Goal: Contribute content

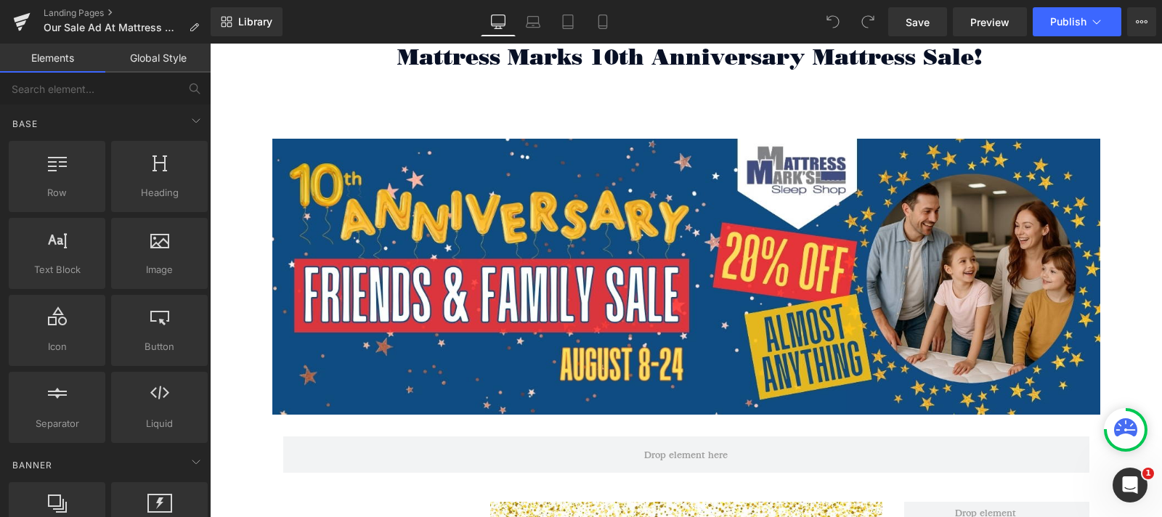
scroll to position [258, 0]
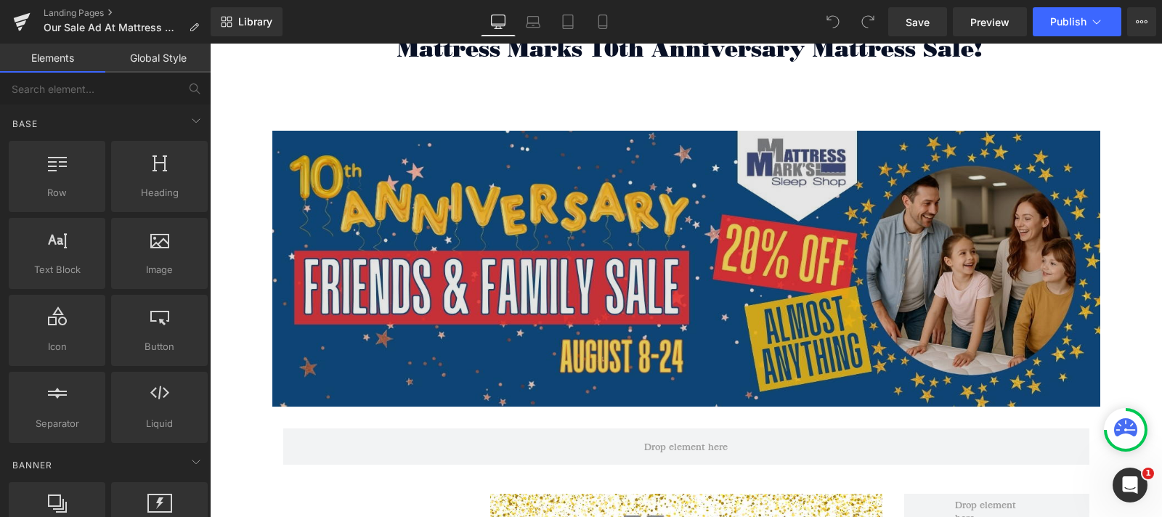
click at [613, 254] on img at bounding box center [686, 269] width 828 height 276
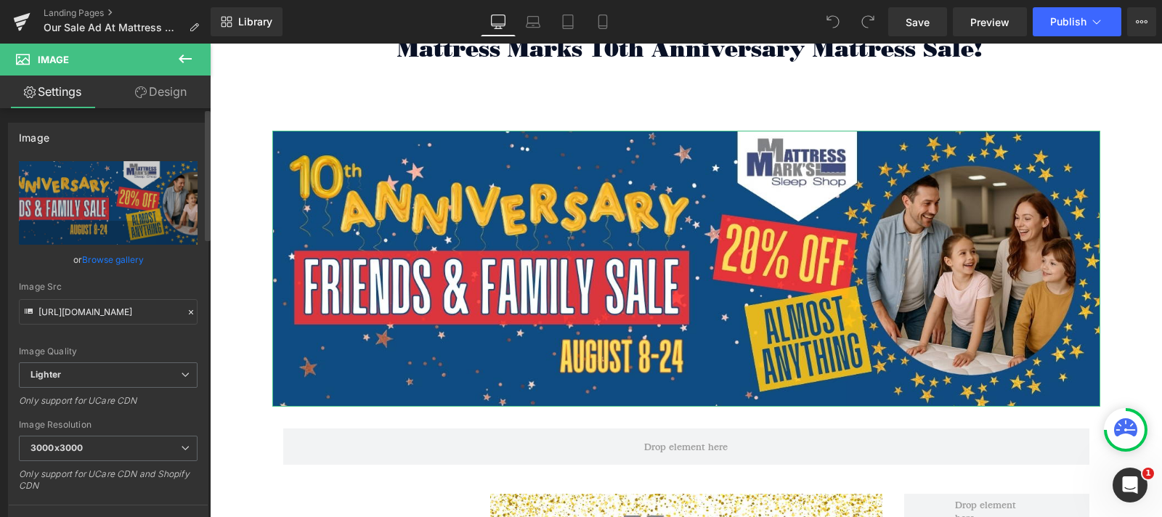
click at [110, 263] on link "Browse gallery" at bounding box center [113, 259] width 62 height 25
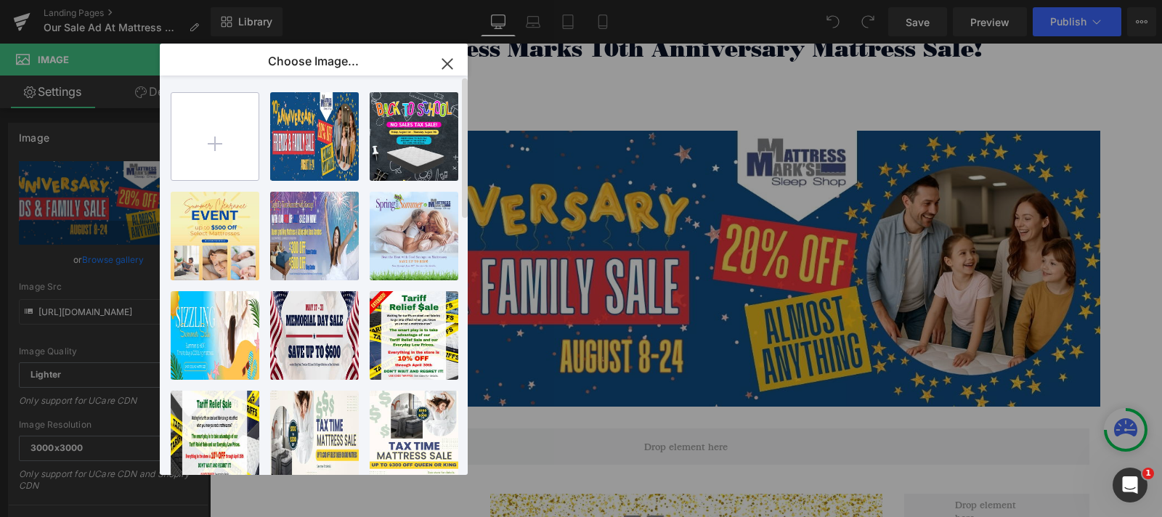
click at [216, 147] on input "file" at bounding box center [214, 136] width 87 height 87
type input "C:\fakepath\Mattress Marks [DATE] Mattress Sale 1500x500.jpg"
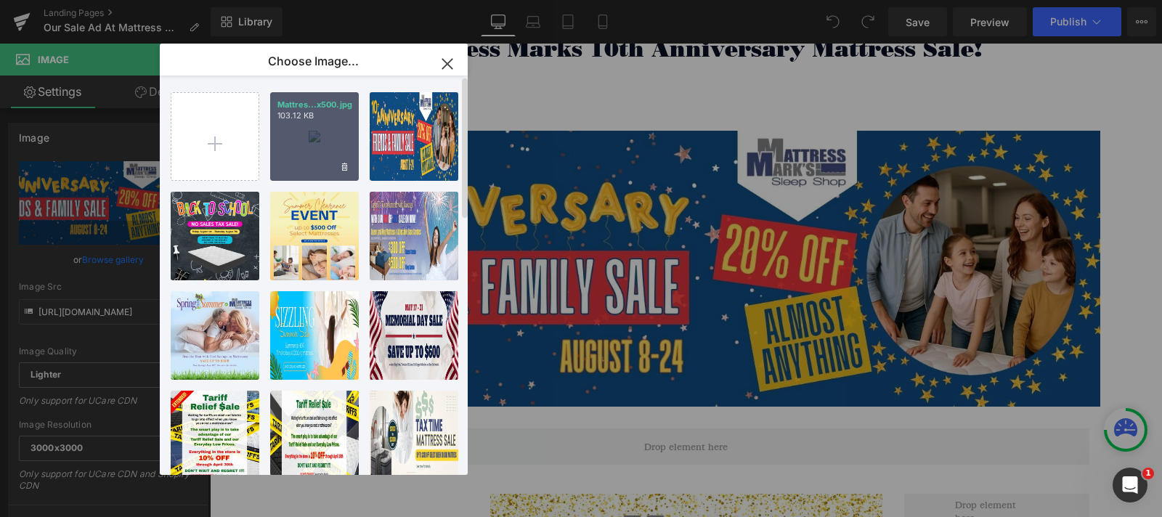
click at [309, 127] on div "Mattres...x500.jpg 103.12 KB" at bounding box center [314, 136] width 89 height 89
type input "[URL][DOMAIN_NAME]"
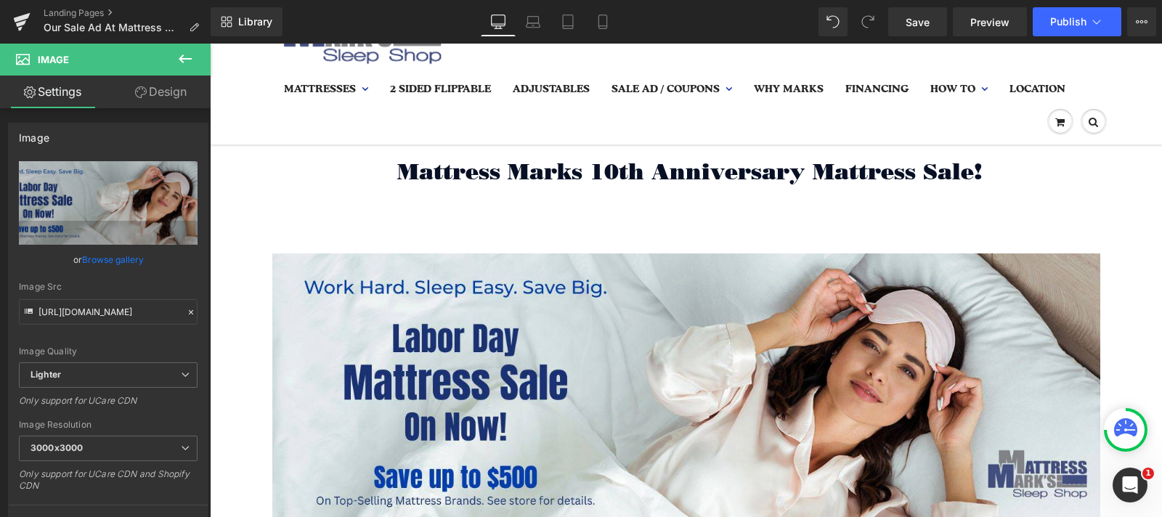
scroll to position [0, 0]
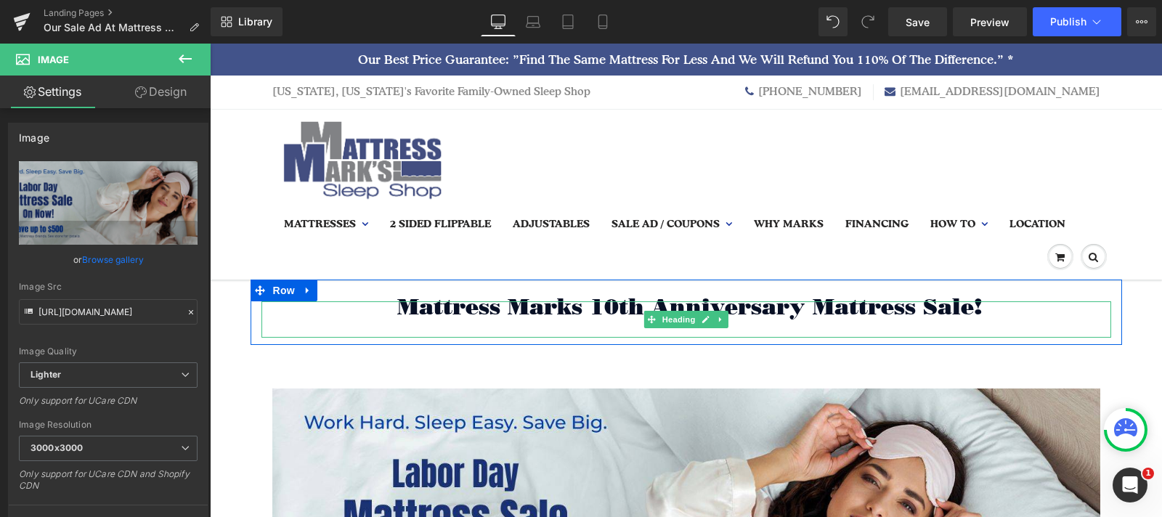
click at [767, 307] on span "Mattress Marks 10th Anniversary Mattress Sale!" at bounding box center [689, 306] width 585 height 27
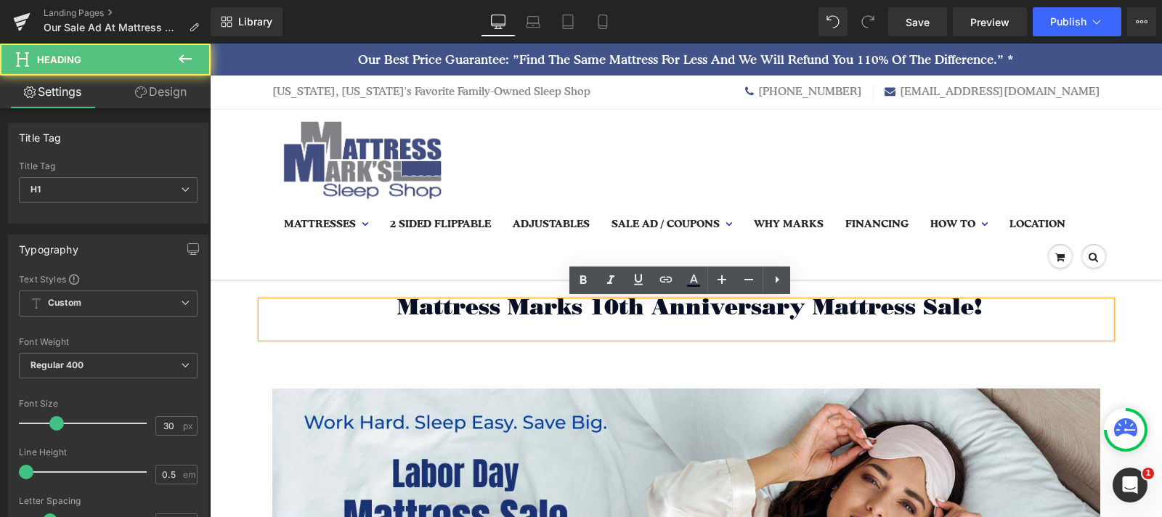
click at [790, 304] on span "Mattress Marks 10th Anniversary Mattress Sale!" at bounding box center [689, 306] width 585 height 27
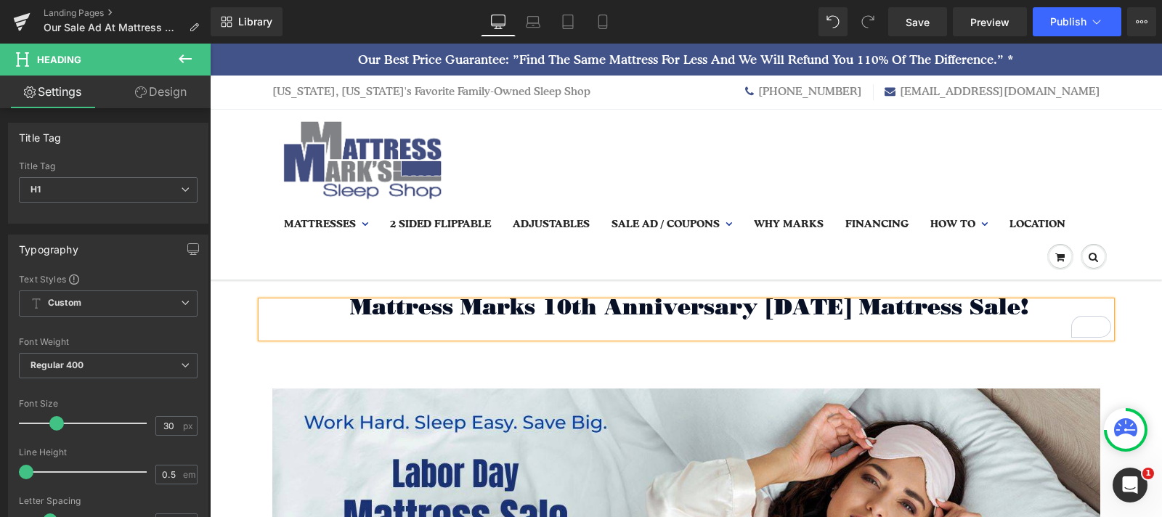
click at [1053, 307] on h1 "Mattress Marks 10th Anniversary [DATE] Mattress Sale!" at bounding box center [687, 306] width 850 height 11
click at [1050, 304] on h1 "Mattress Marks 10th Anniversary [DATE] Mattress Sale!" at bounding box center [687, 306] width 850 height 11
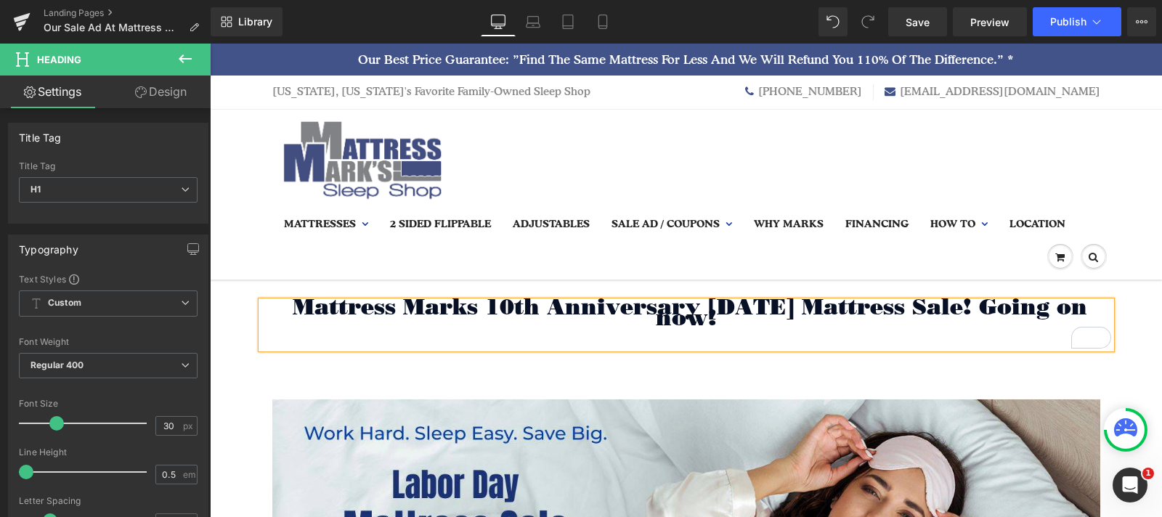
click at [997, 302] on span "Mattress Marks 10th Anniversary [DATE] Mattress Sale! Going on now!" at bounding box center [690, 312] width 795 height 38
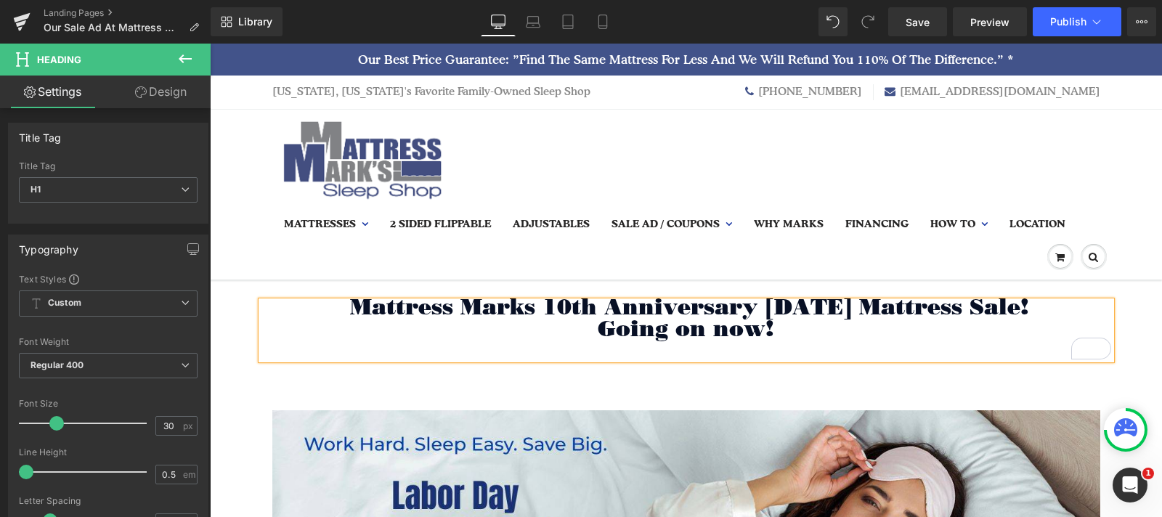
click at [742, 142] on nav "0 Mattresses All Mattresses [PERSON_NAME] & Sol Therapedic ForeverBed 2 Sided F…" at bounding box center [686, 195] width 828 height 170
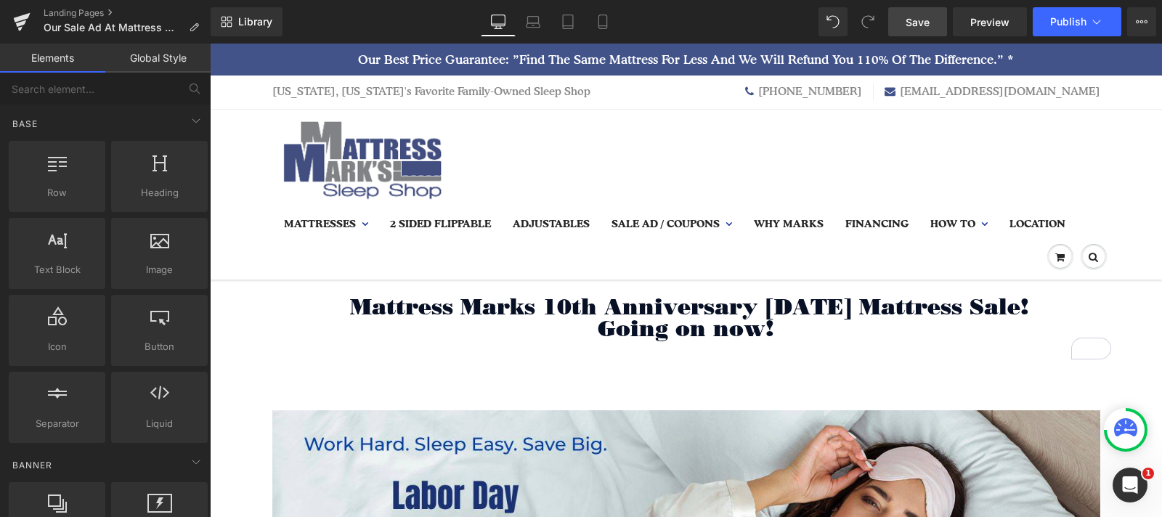
click at [916, 25] on span "Save" at bounding box center [918, 22] width 24 height 15
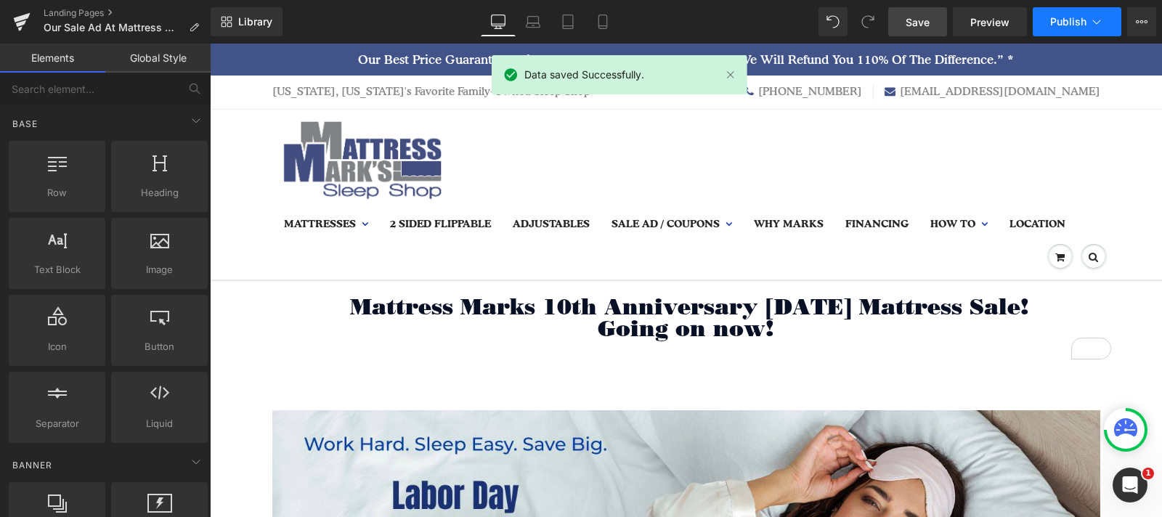
click at [1098, 19] on icon at bounding box center [1097, 22] width 15 height 15
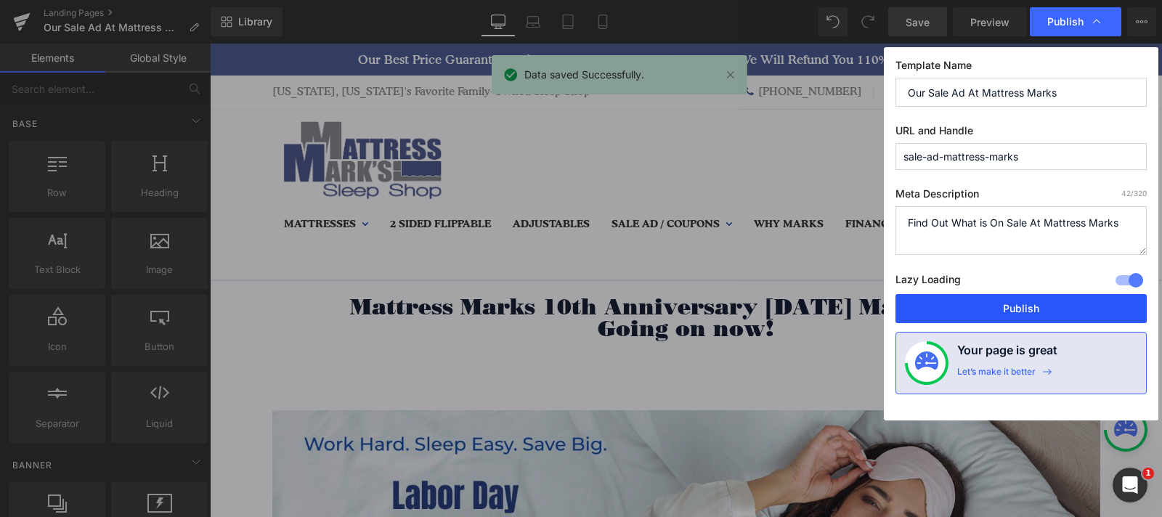
click at [1011, 300] on button "Publish" at bounding box center [1021, 308] width 251 height 29
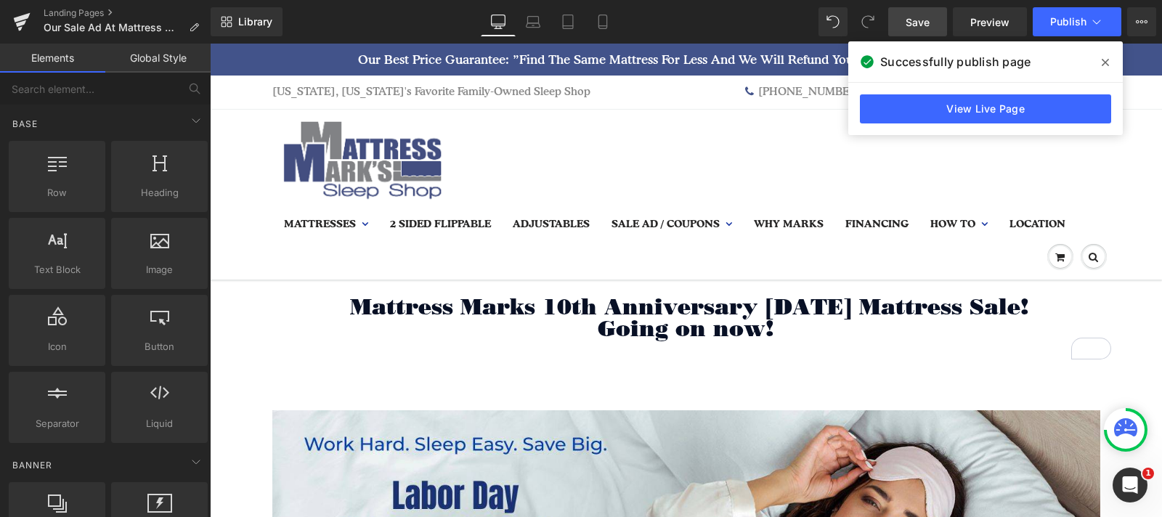
click at [719, 161] on nav "0 Mattresses All Mattresses [PERSON_NAME] & Sol Therapedic ForeverBed 2 Sided F…" at bounding box center [686, 195] width 828 height 170
